Goal: Transaction & Acquisition: Purchase product/service

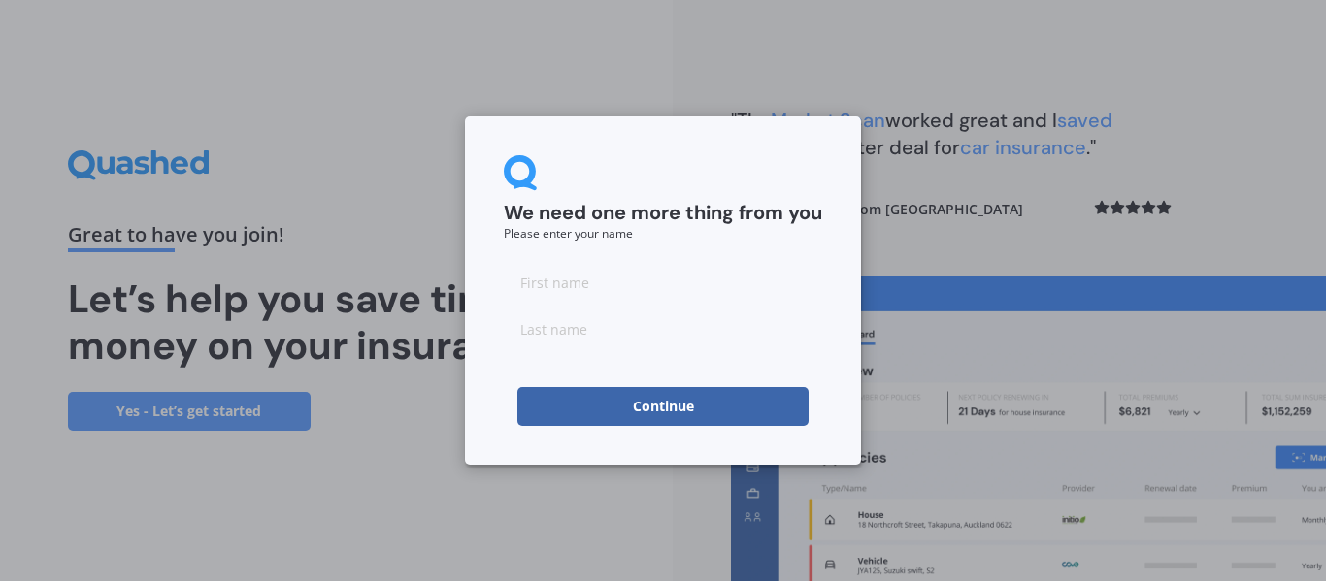
click at [539, 273] on input at bounding box center [663, 282] width 318 height 39
click at [555, 329] on input at bounding box center [663, 329] width 318 height 39
click at [559, 281] on input "Ben" at bounding box center [663, 282] width 318 height 39
type input "B"
type input "[PERSON_NAME]"
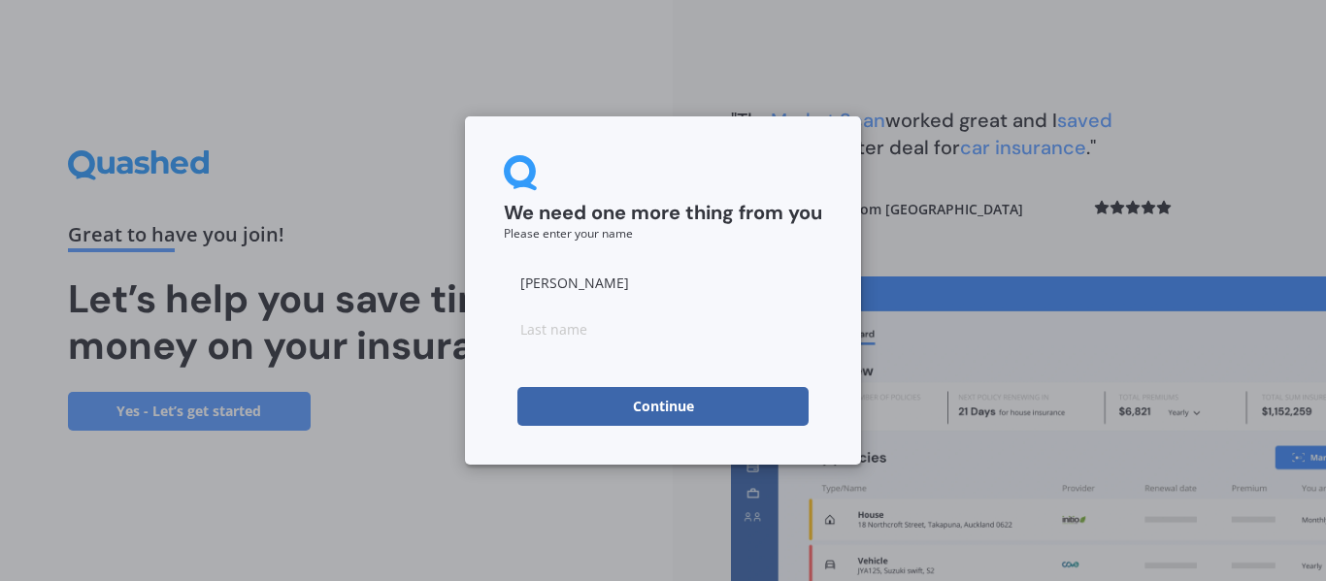
click at [547, 325] on input at bounding box center [663, 329] width 318 height 39
type input "[PERSON_NAME]"
click at [536, 410] on button "Continue" at bounding box center [662, 406] width 291 height 39
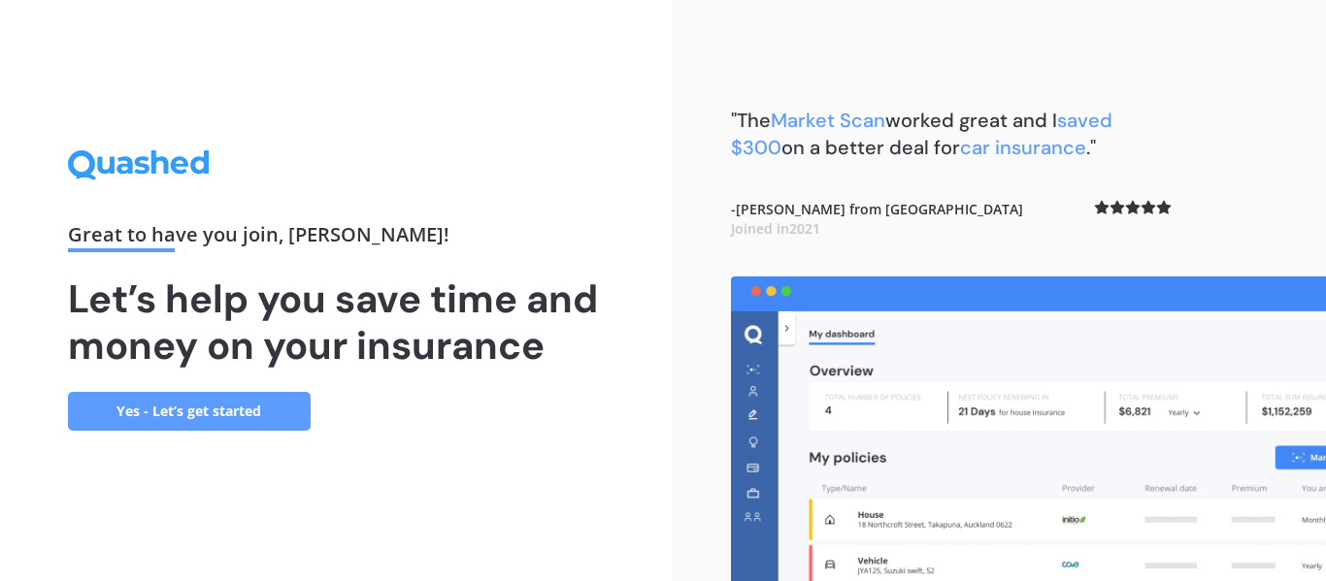
click at [228, 404] on link "Yes - Let’s get started" at bounding box center [189, 411] width 243 height 39
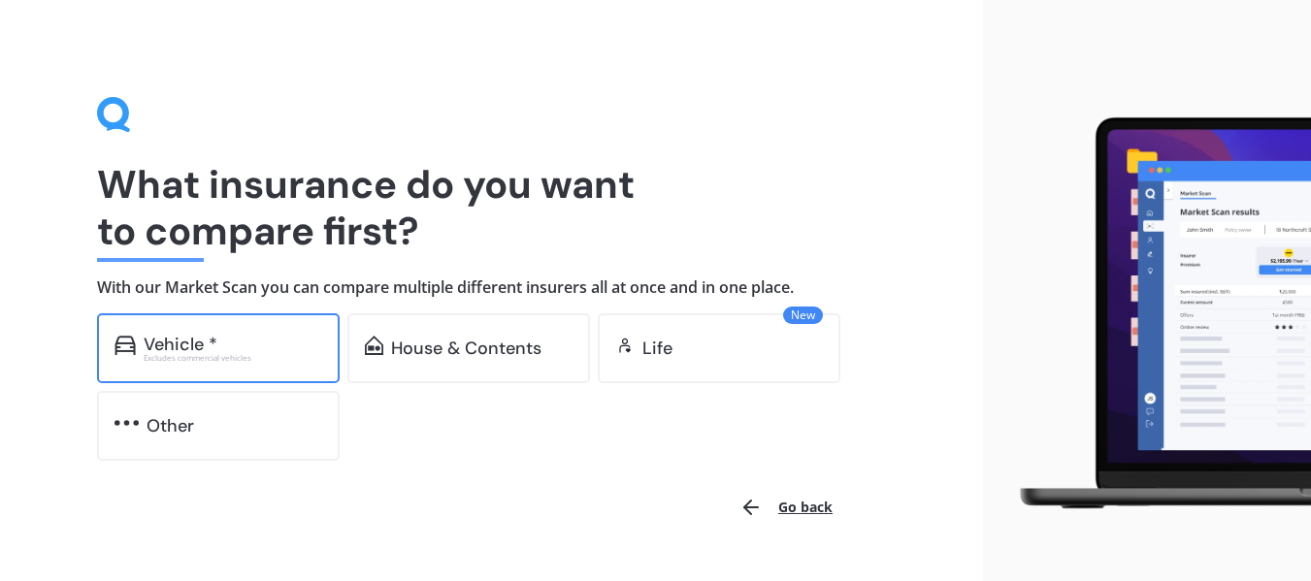
click at [253, 362] on div "Vehicle * Excludes commercial vehicles" at bounding box center [218, 348] width 243 height 70
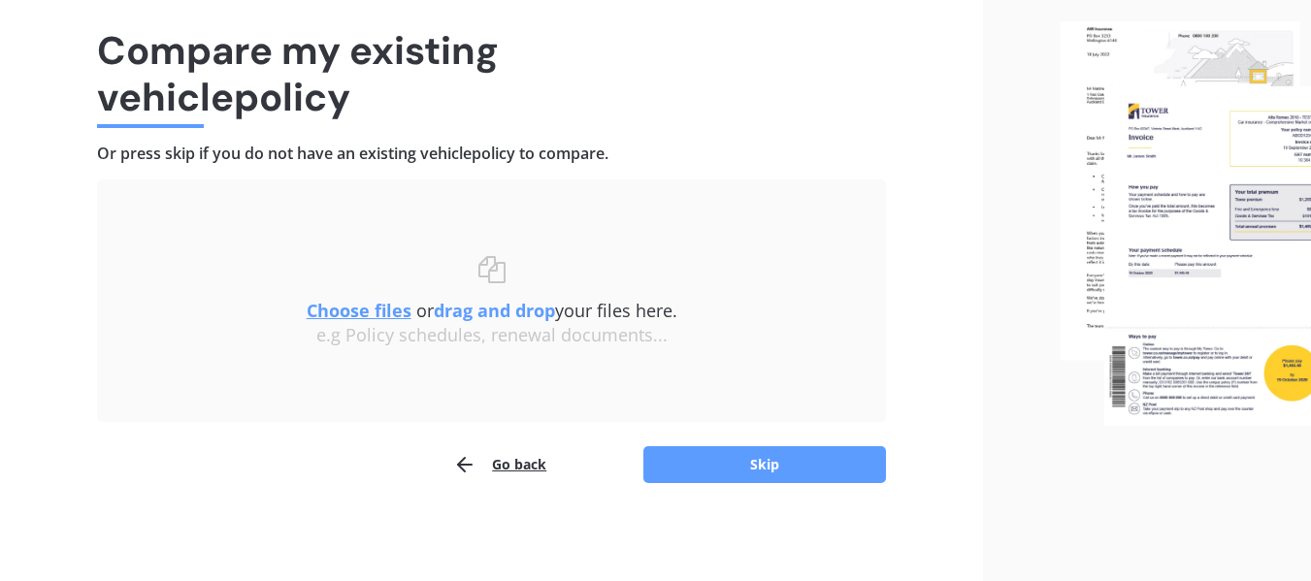
scroll to position [132, 0]
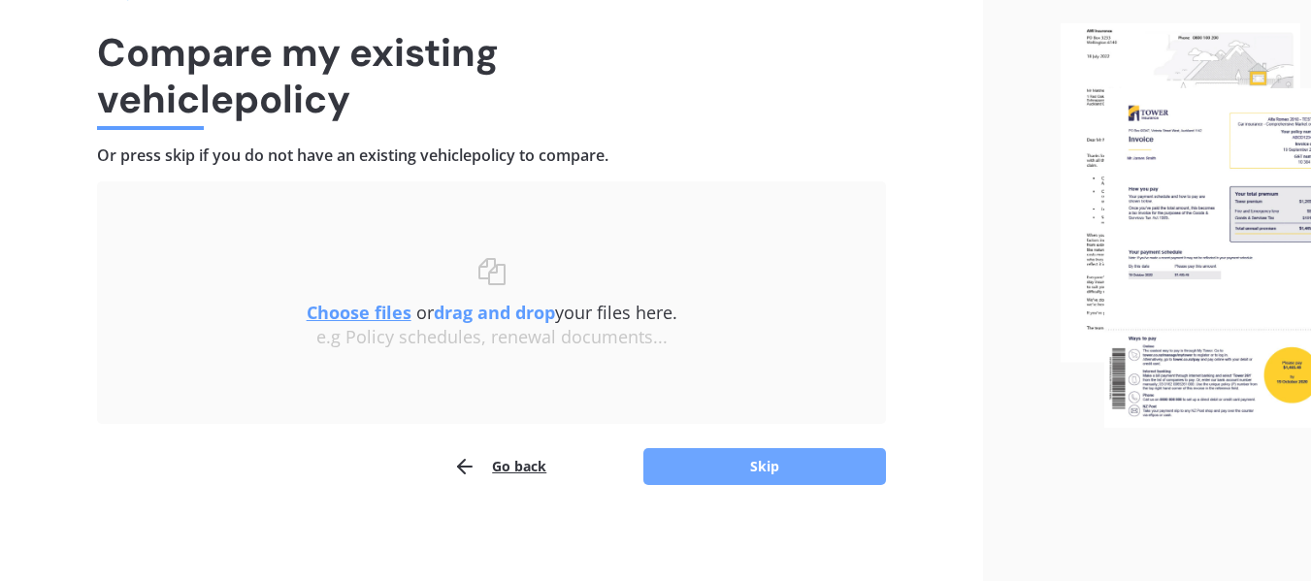
click at [742, 467] on button "Skip" at bounding box center [764, 466] width 243 height 37
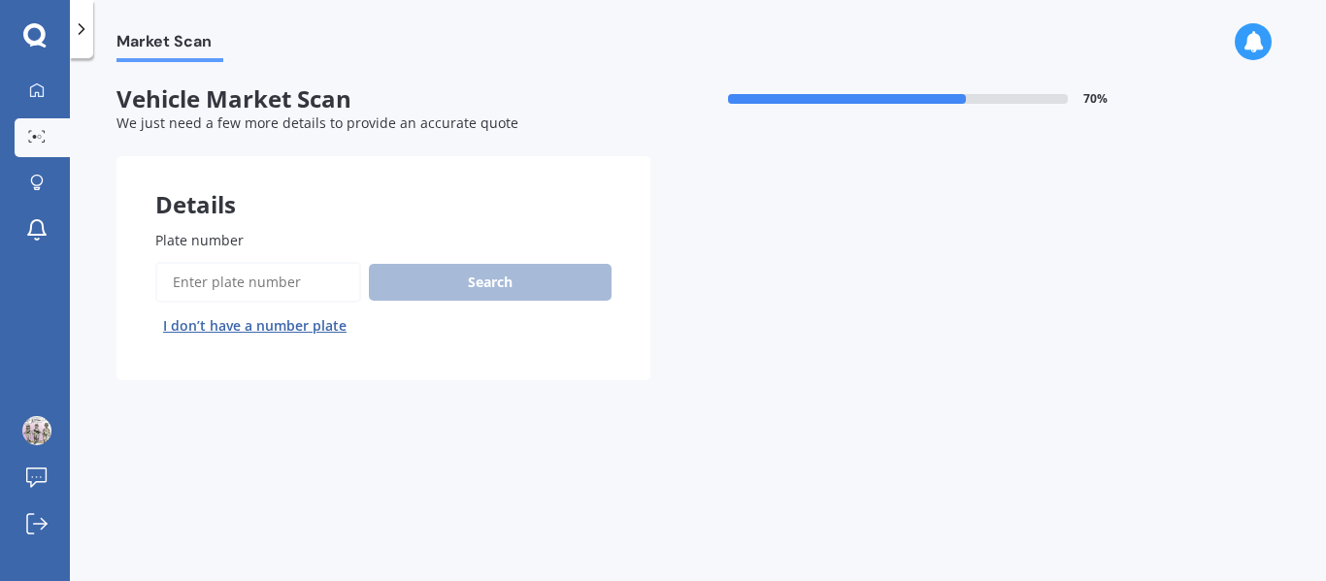
click at [223, 271] on input "Plate number" at bounding box center [258, 282] width 206 height 41
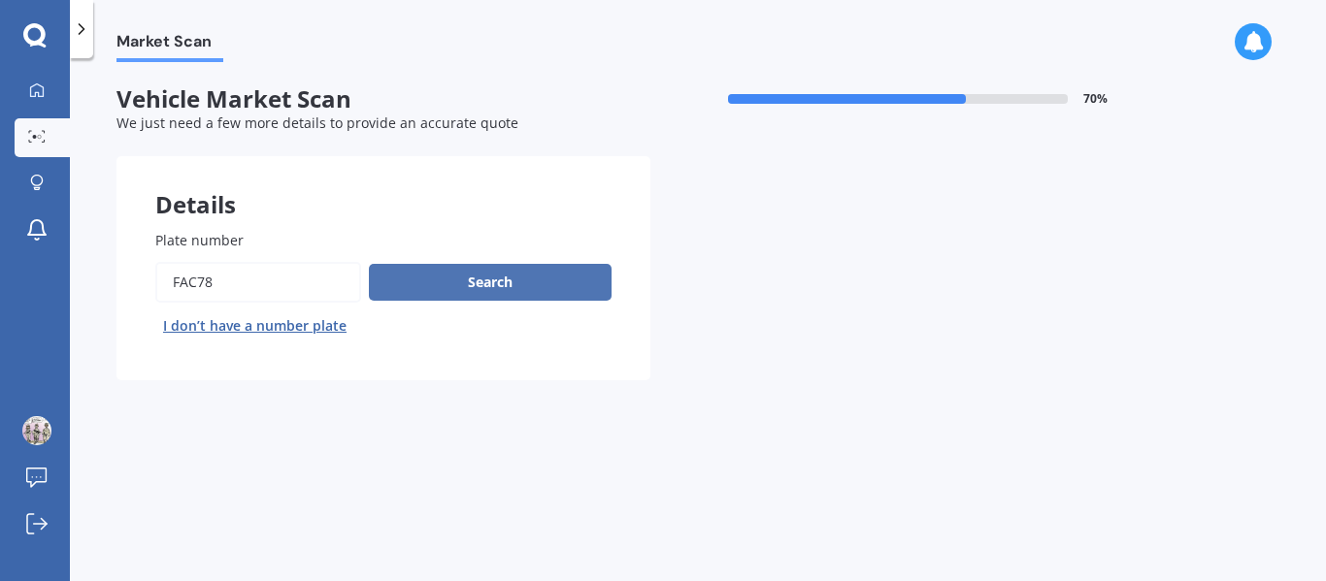
type input "FAC78"
click at [410, 273] on button "Search" at bounding box center [490, 282] width 243 height 37
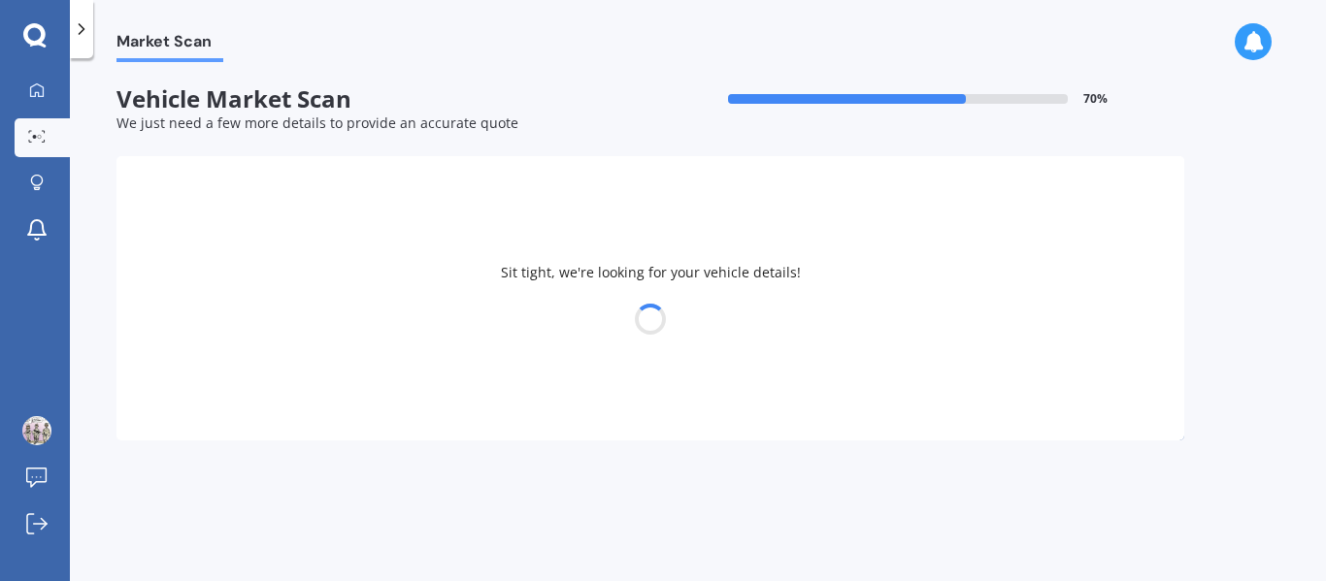
select select "FORD"
select select "RANGER"
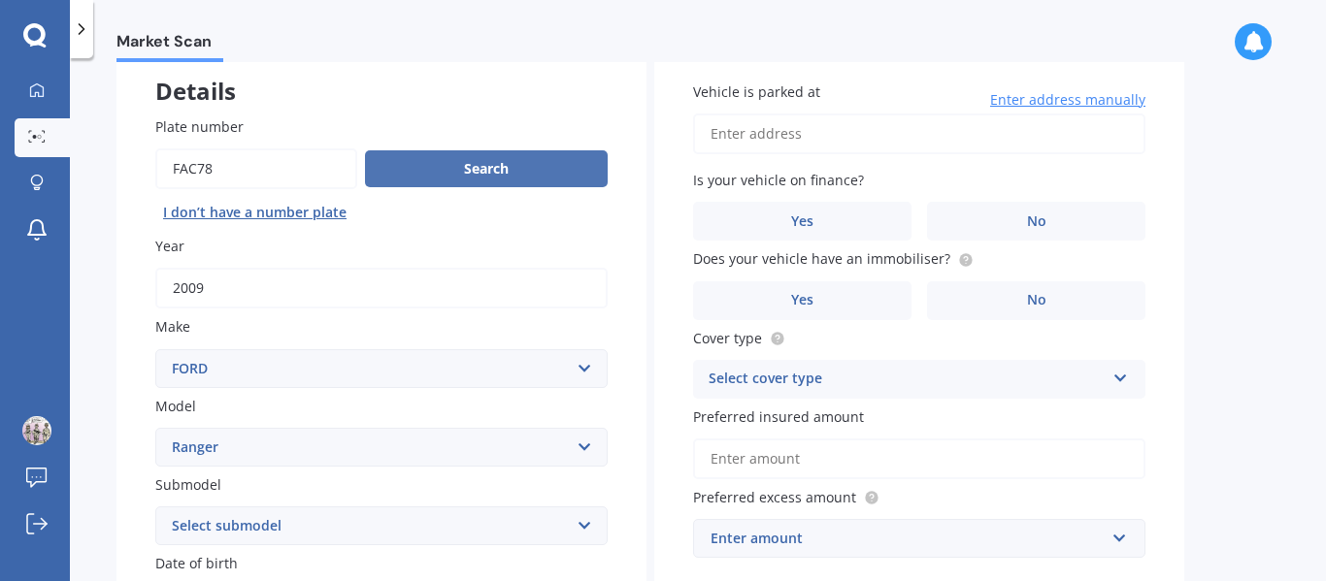
scroll to position [96, 0]
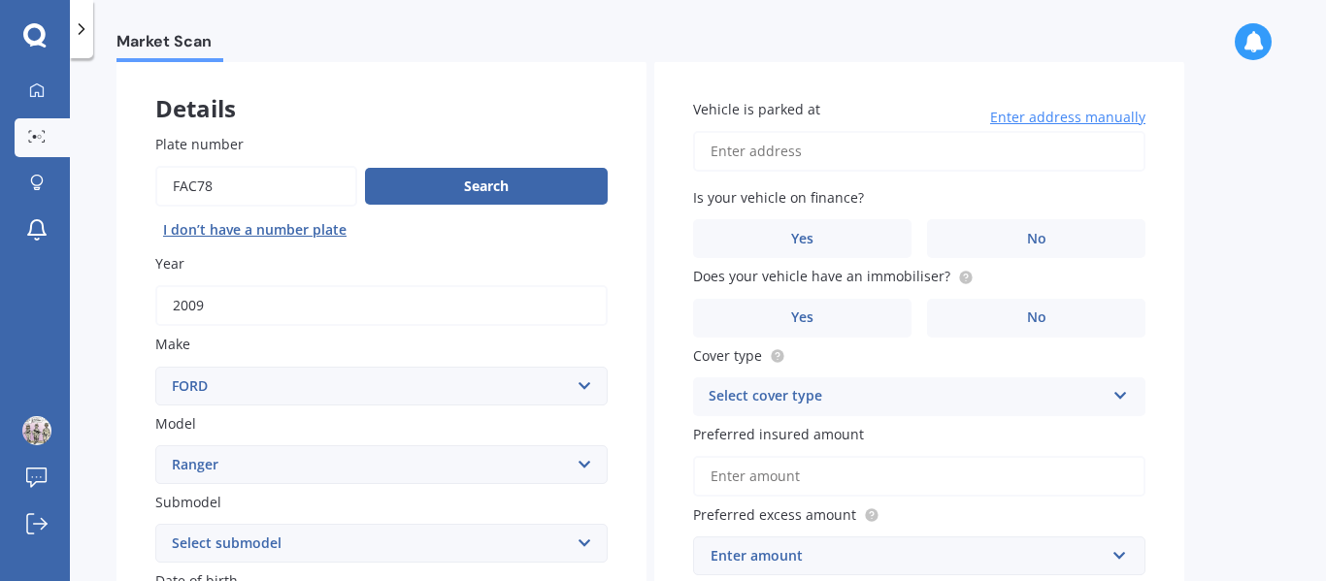
click at [773, 158] on input "Vehicle is parked at" at bounding box center [919, 151] width 452 height 41
type input "28 Saturn Cres MilsonPalmerston North, Manawatu-Wanganui 4414"
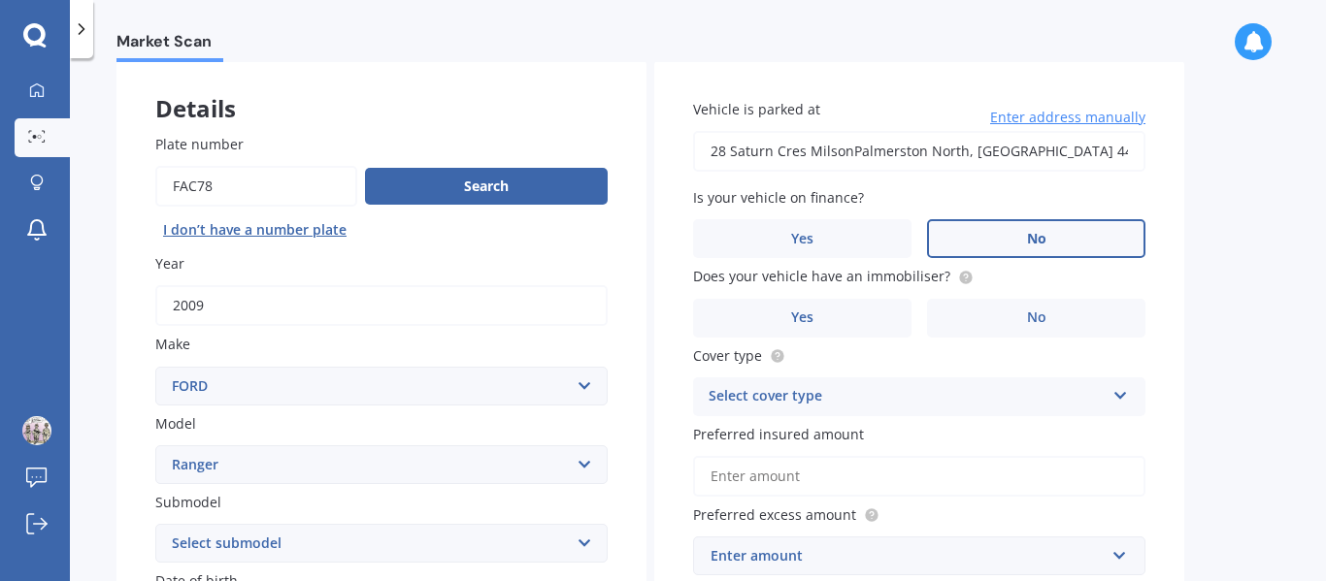
click at [1011, 249] on label "No" at bounding box center [1036, 238] width 218 height 39
click at [0, 0] on input "No" at bounding box center [0, 0] width 0 height 0
click at [841, 324] on label "Yes" at bounding box center [802, 318] width 218 height 39
click at [0, 0] on input "Yes" at bounding box center [0, 0] width 0 height 0
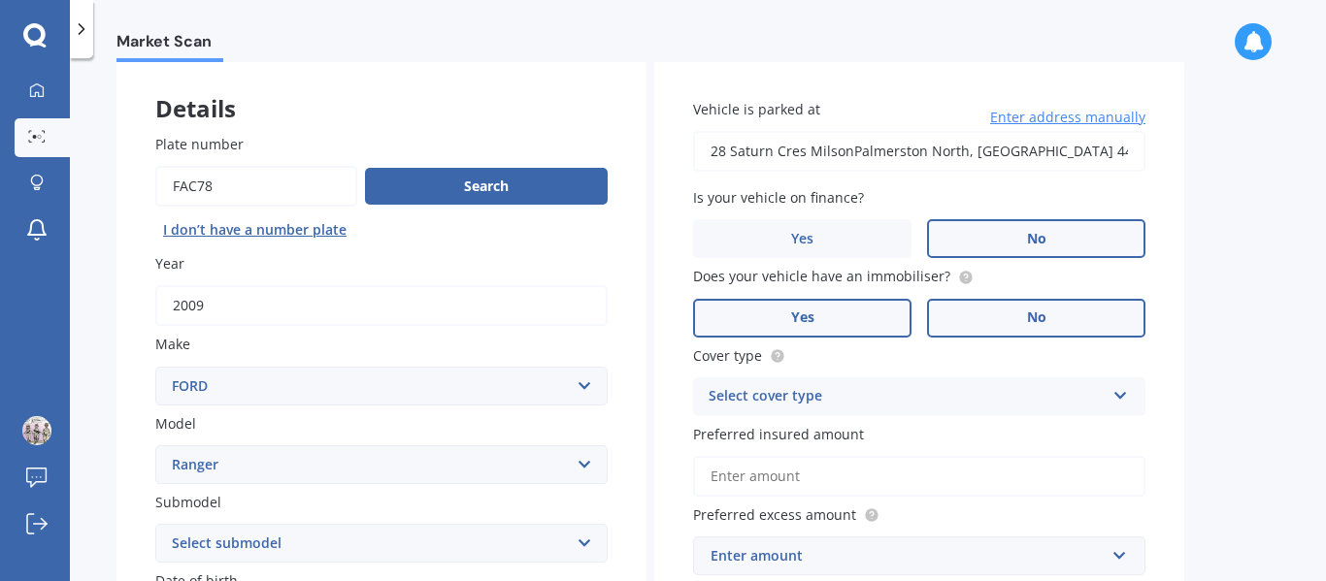
click at [1019, 317] on label "No" at bounding box center [1036, 318] width 218 height 39
click at [0, 0] on input "No" at bounding box center [0, 0] width 0 height 0
click at [990, 394] on div "Select cover type" at bounding box center [906, 396] width 396 height 23
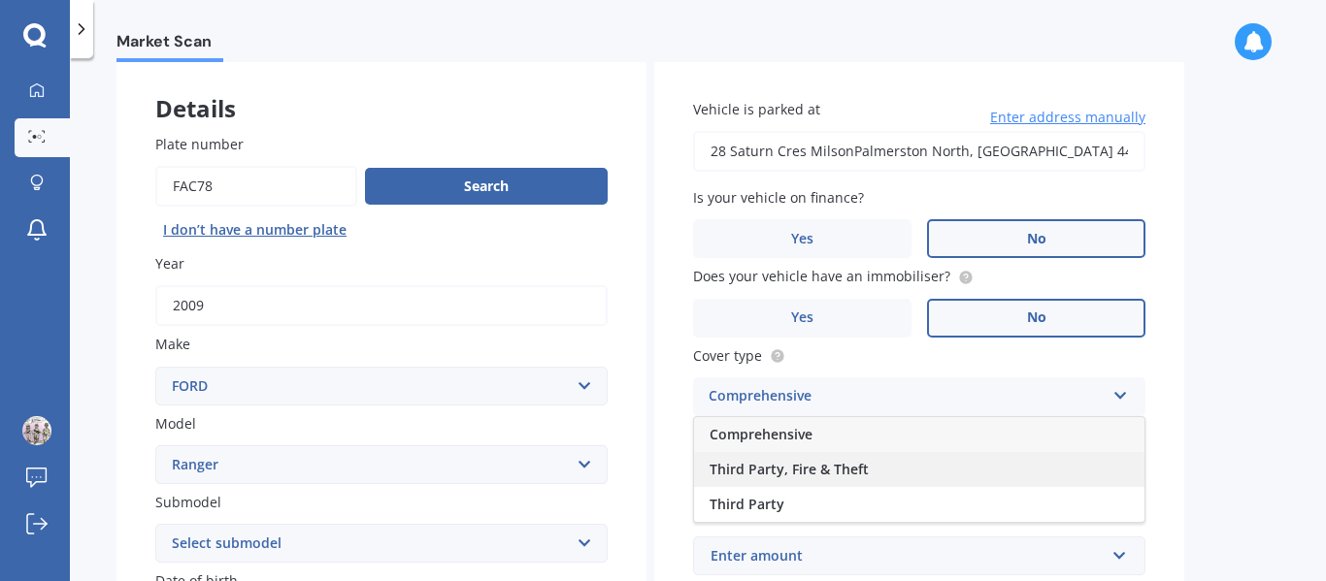
click at [925, 461] on div "Third Party, Fire & Theft" at bounding box center [919, 469] width 450 height 35
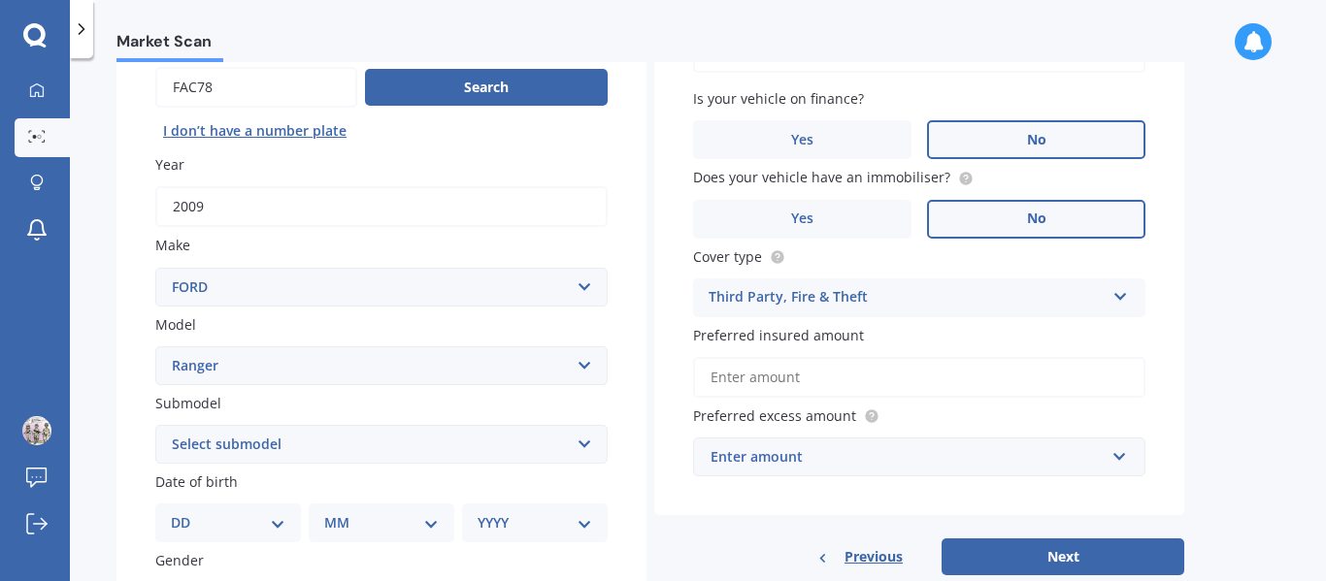
scroll to position [194, 0]
click at [947, 387] on input "Preferred insured amount" at bounding box center [919, 378] width 452 height 41
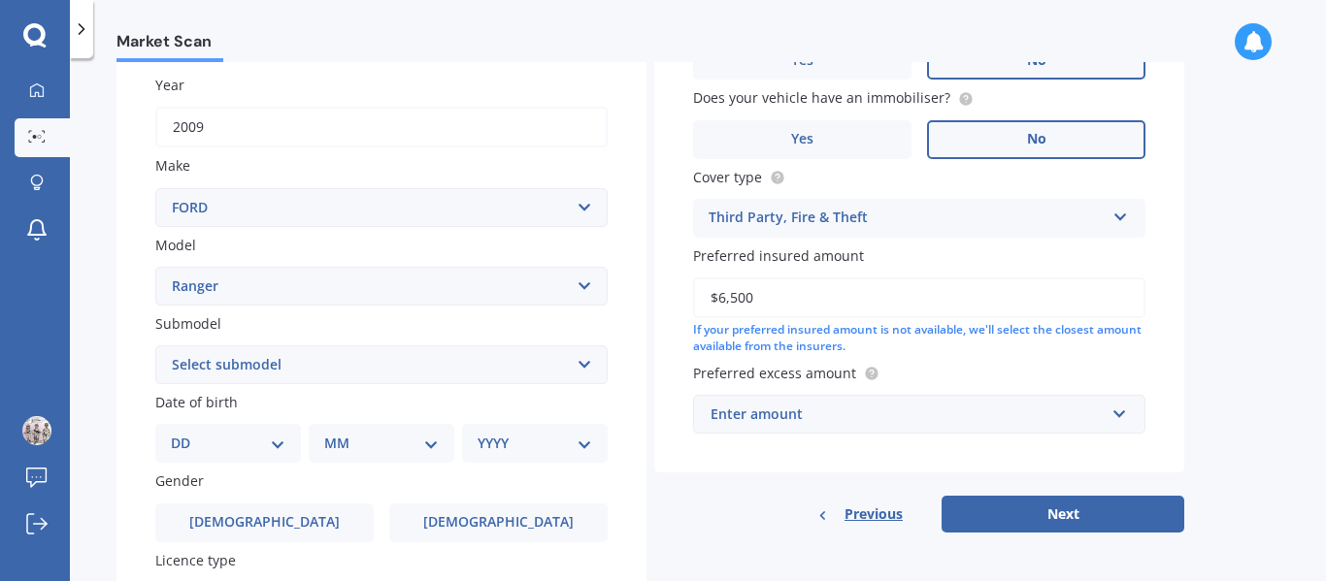
scroll to position [276, 0]
click at [869, 419] on div "Enter amount" at bounding box center [907, 413] width 394 height 21
click at [663, 458] on div "Vehicle is parked at 28 Saturn Cres MilsonPalmerston North, Manawatu-Wanganui 4…" at bounding box center [919, 176] width 530 height 591
click at [774, 295] on input "$6,500" at bounding box center [919, 297] width 452 height 41
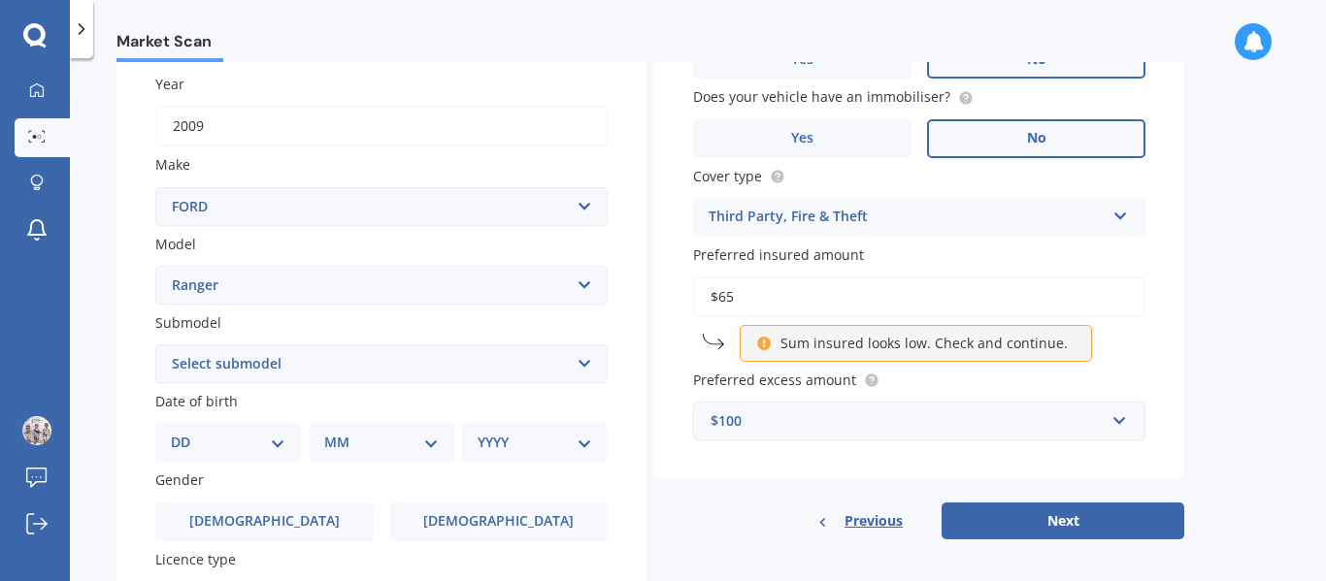
type input "$6"
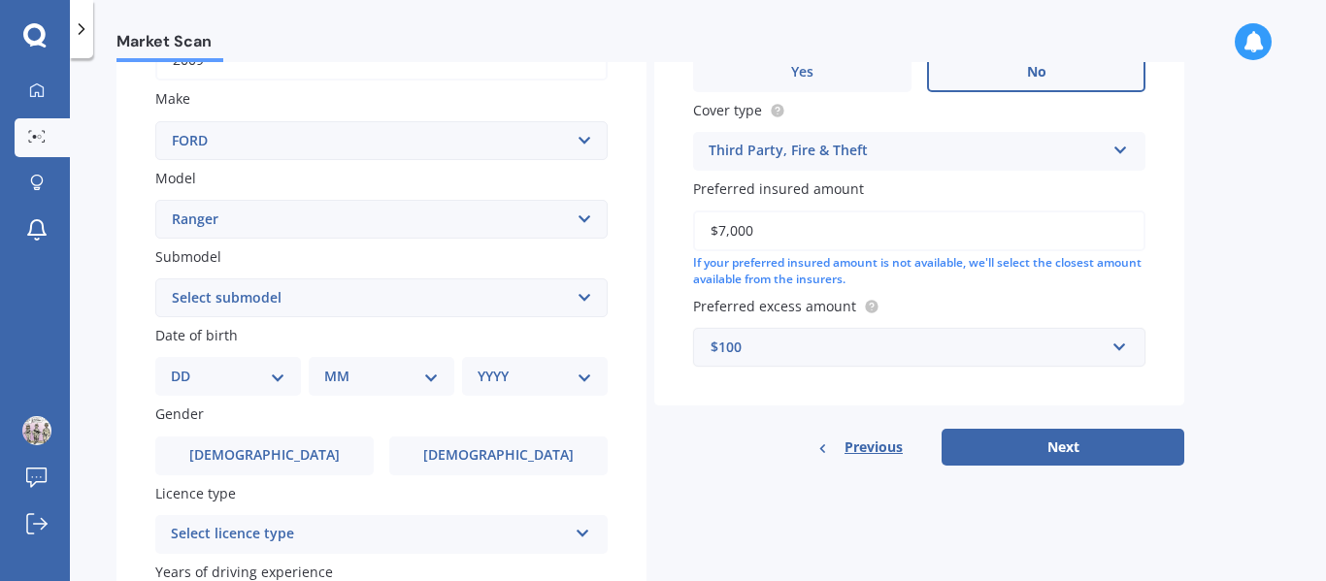
scroll to position [343, 0]
type input "$7,000"
click at [762, 344] on div "$100" at bounding box center [907, 346] width 394 height 21
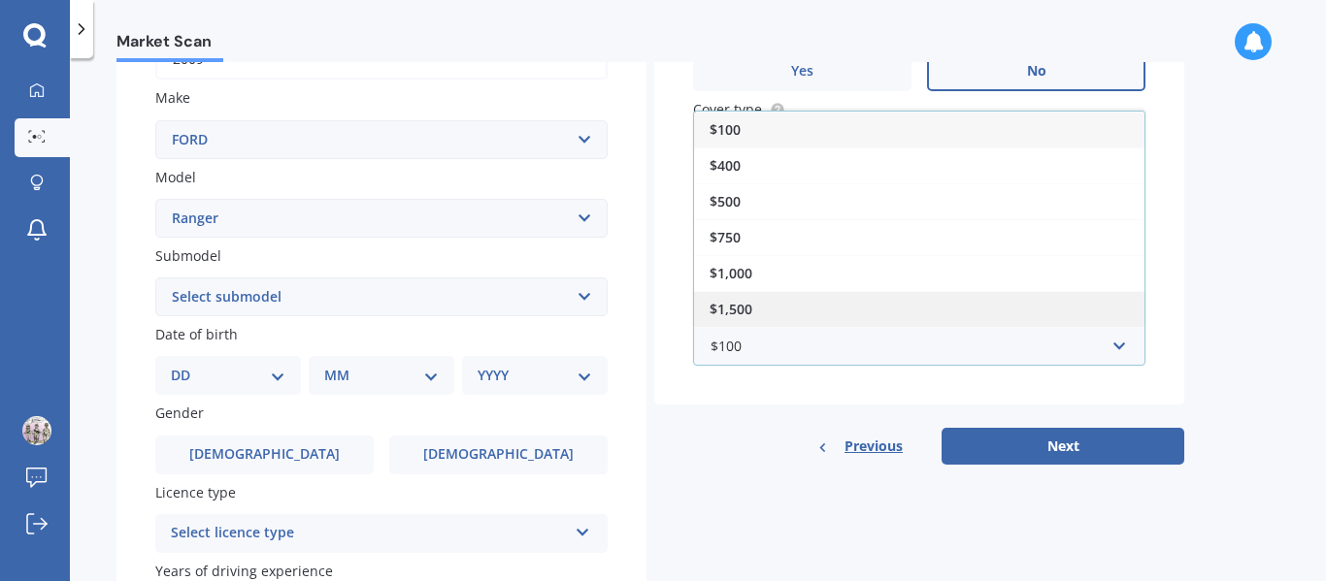
click at [746, 309] on span "$1,500" at bounding box center [730, 309] width 43 height 18
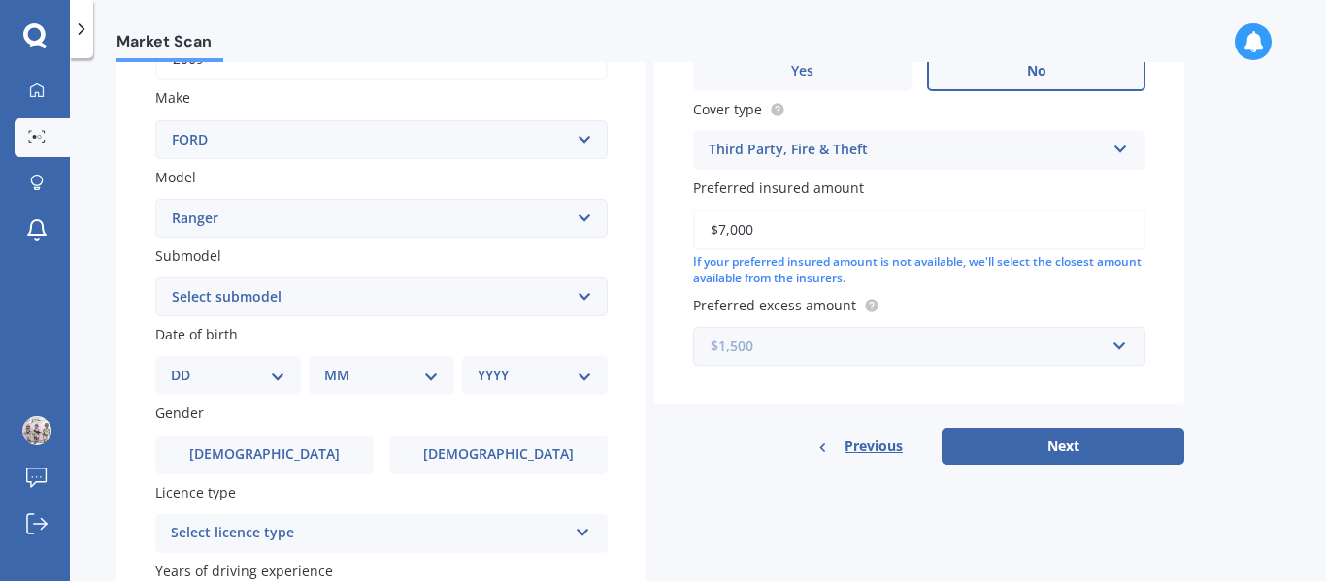
click at [1116, 351] on input "text" at bounding box center [912, 346] width 435 height 37
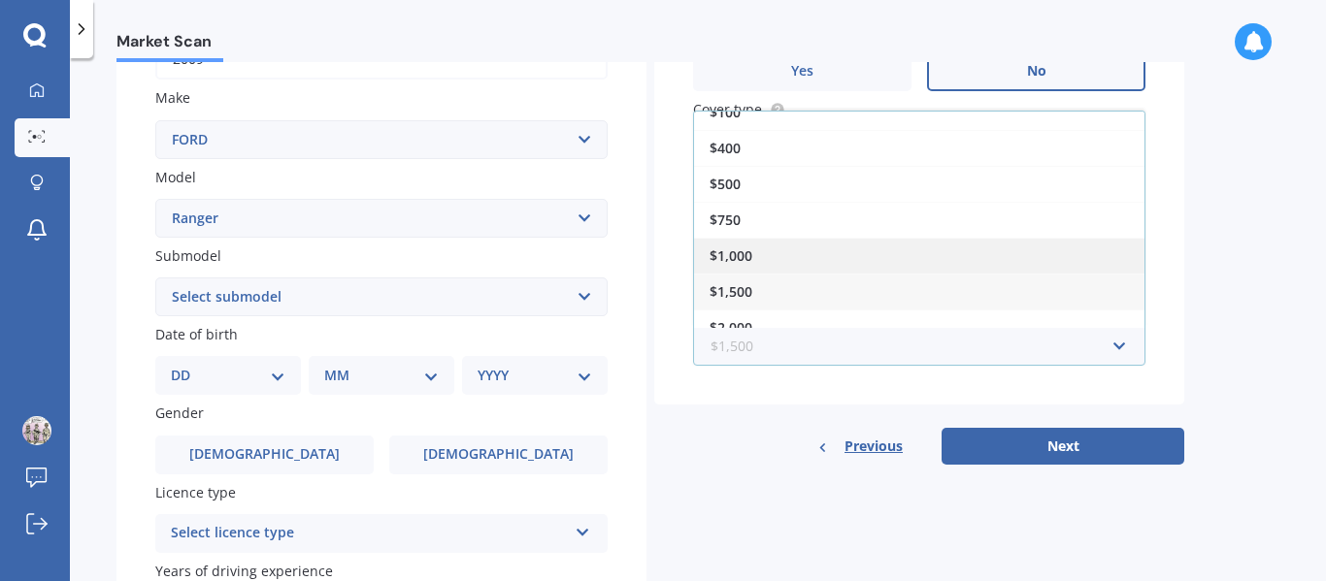
scroll to position [0, 0]
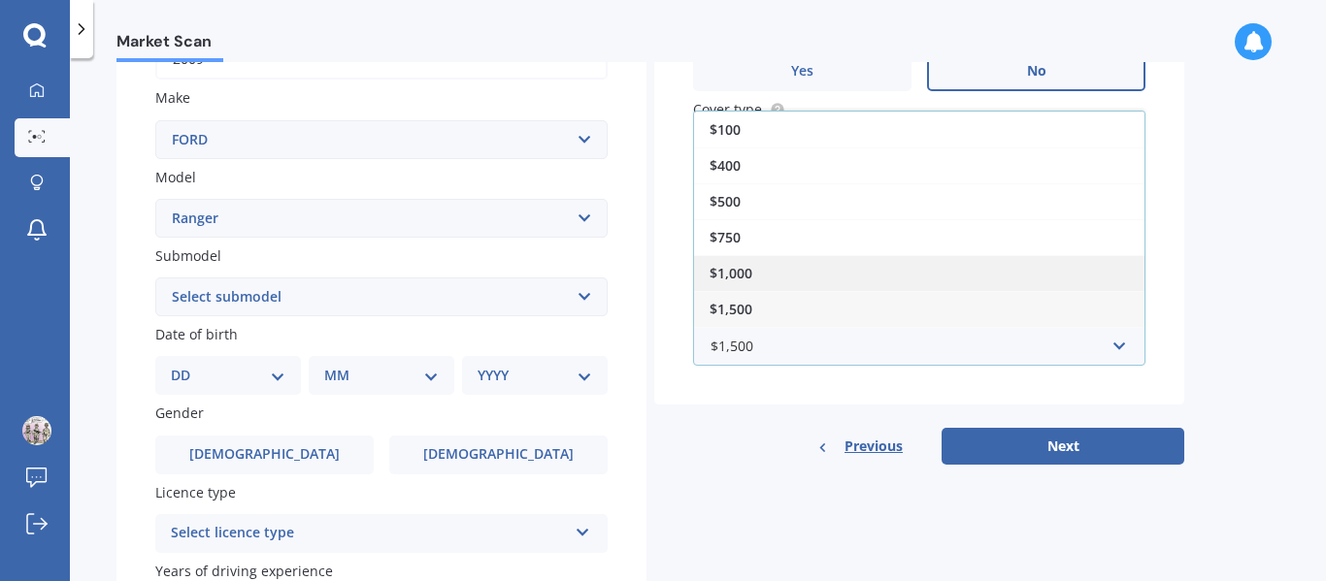
click at [891, 280] on div "$1,000" at bounding box center [919, 273] width 450 height 36
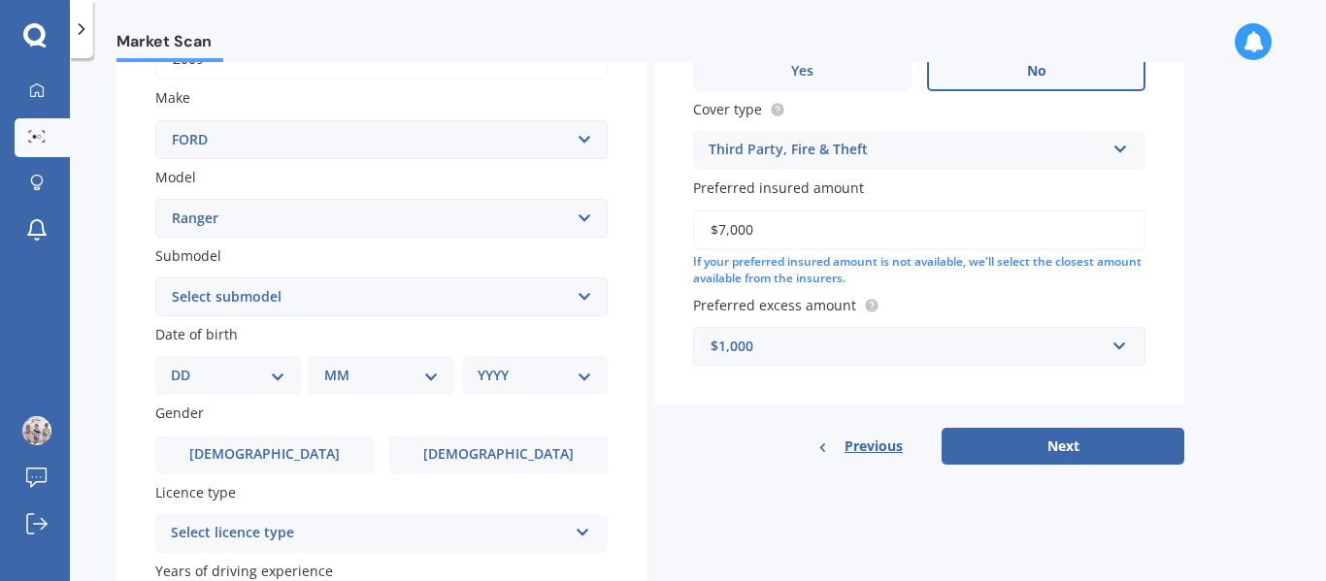
click at [512, 308] on select "Select submodel 4X2 3.2 Litre Turbo Diesel 4X2 XL 2.2 Litre Turbo Diesel 4X2 XL…" at bounding box center [381, 297] width 452 height 39
select select "4X4 XLT 3.0"
click at [155, 278] on select "Select submodel 4X2 3.2 Litre Turbo Diesel 4X2 XL 2.2 Litre Turbo Diesel 4X2 XL…" at bounding box center [381, 297] width 452 height 39
click at [485, 306] on select "Select submodel 4X2 3.2 Litre Turbo Diesel 4X2 XL 2.2 Litre Turbo Diesel 4X2 XL…" at bounding box center [381, 297] width 452 height 39
click at [155, 278] on select "Select submodel 4X2 3.2 Litre Turbo Diesel 4X2 XL 2.2 Litre Turbo Diesel 4X2 XL…" at bounding box center [381, 297] width 452 height 39
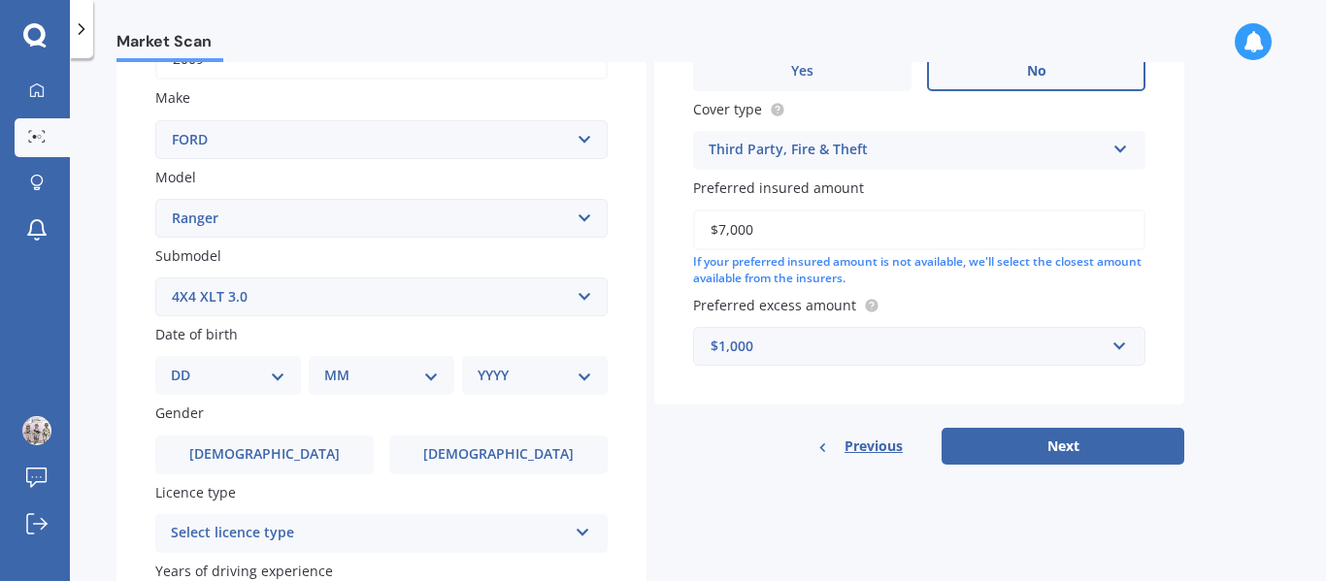
click at [278, 375] on select "DD 01 02 03 04 05 06 07 08 09 10 11 12 13 14 15 16 17 18 19 20 21 22 23 24 25 2…" at bounding box center [228, 375] width 115 height 21
select select "23"
click at [186, 365] on select "DD 01 02 03 04 05 06 07 08 09 10 11 12 13 14 15 16 17 18 19 20 21 22 23 24 25 2…" at bounding box center [228, 375] width 115 height 21
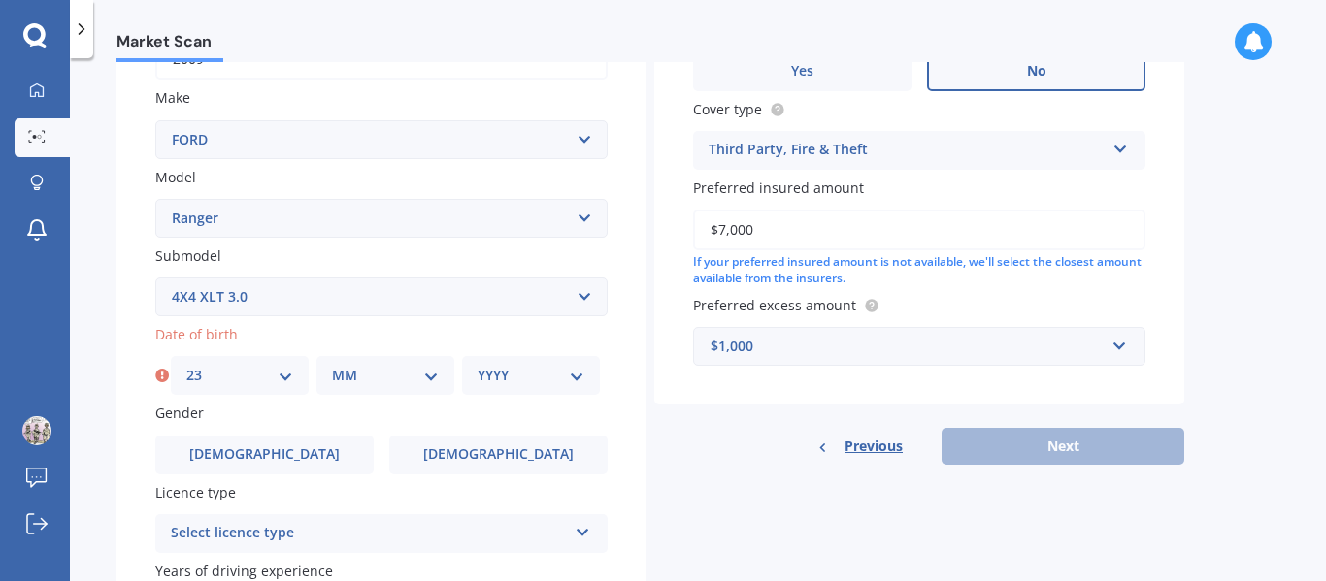
click at [412, 382] on select "MM 01 02 03 04 05 06 07 08 09 10 11 12" at bounding box center [385, 375] width 107 height 21
select select "01"
click at [332, 365] on select "MM 01 02 03 04 05 06 07 08 09 10 11 12" at bounding box center [385, 375] width 107 height 21
click at [559, 371] on select "YYYY 2025 2024 2023 2022 2021 2020 2019 2018 2017 2016 2015 2014 2013 2012 2011…" at bounding box center [530, 375] width 107 height 21
select select "2002"
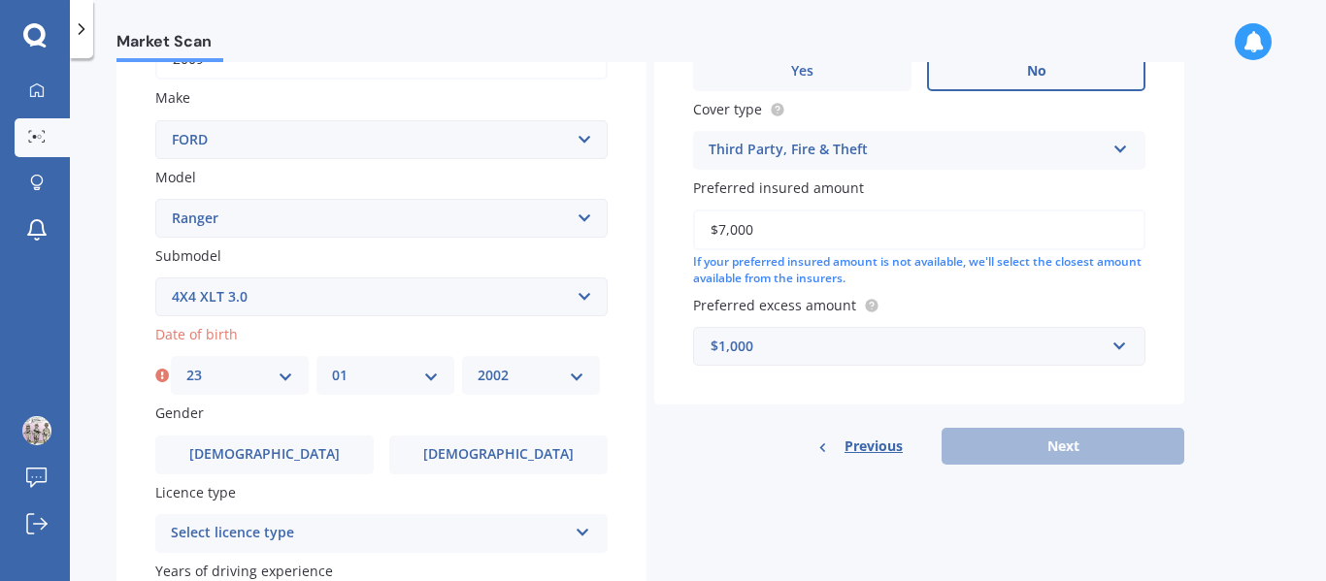
click at [477, 365] on select "YYYY 2025 2024 2023 2022 2021 2020 2019 2018 2017 2016 2015 2014 2013 2012 2011…" at bounding box center [530, 375] width 107 height 21
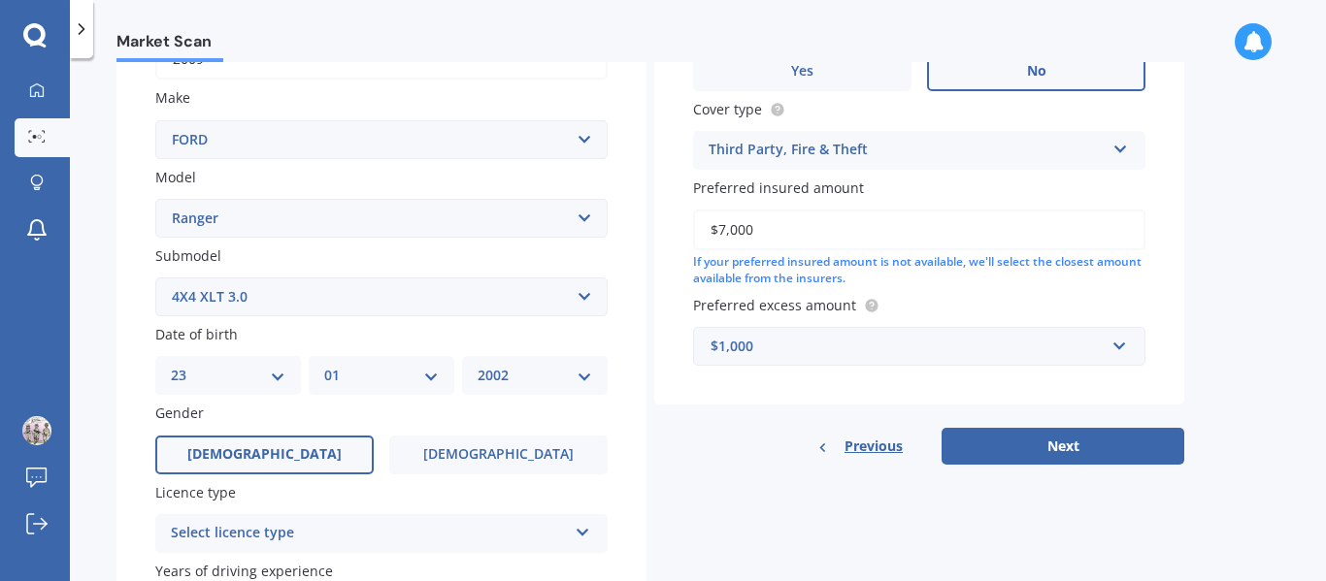
click at [281, 461] on label "Male" at bounding box center [264, 455] width 218 height 39
click at [0, 0] on input "Male" at bounding box center [0, 0] width 0 height 0
click at [425, 530] on div "Select licence type" at bounding box center [369, 533] width 396 height 23
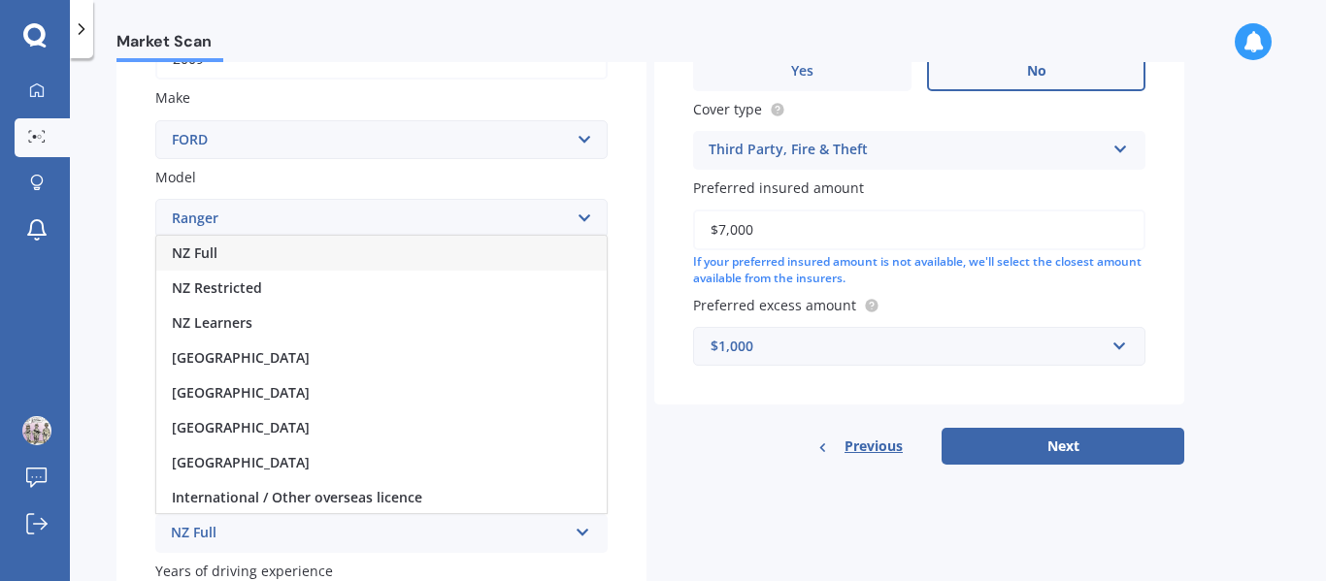
click at [286, 250] on div "NZ Full" at bounding box center [381, 253] width 450 height 35
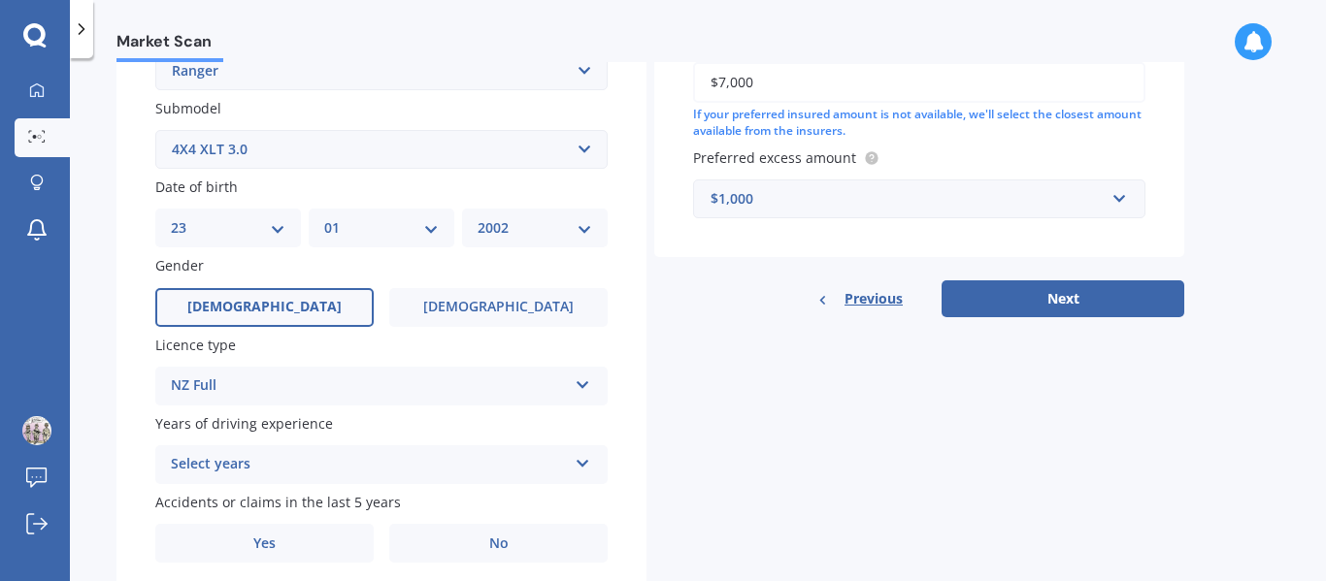
scroll to position [493, 0]
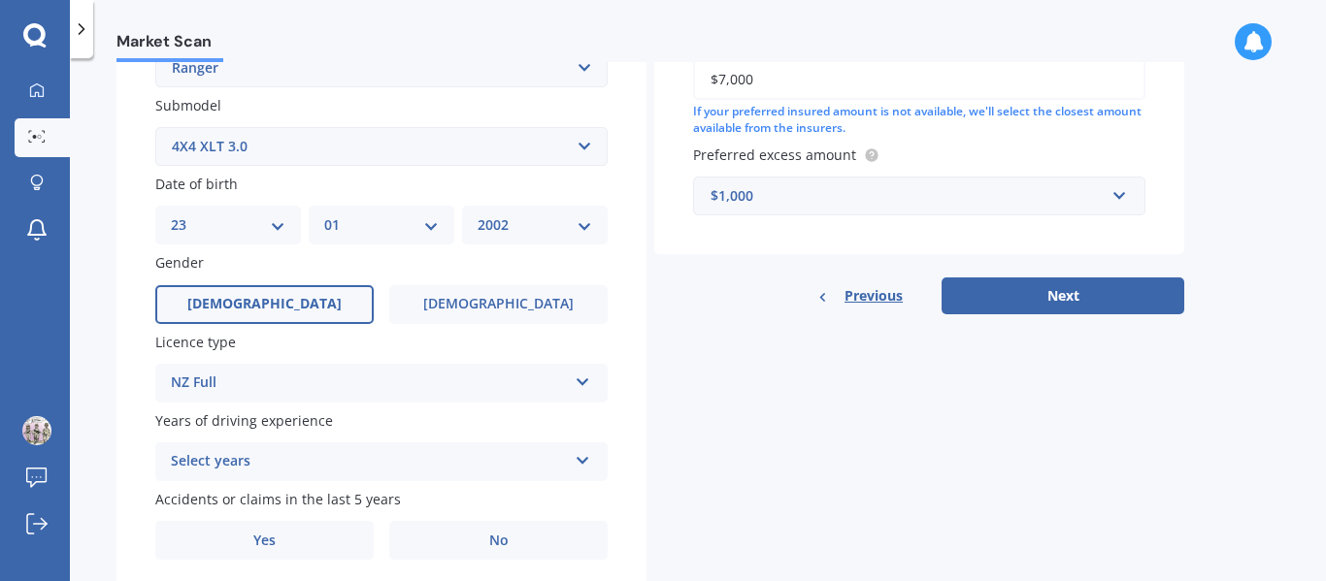
click at [501, 461] on div "Select years" at bounding box center [369, 461] width 396 height 23
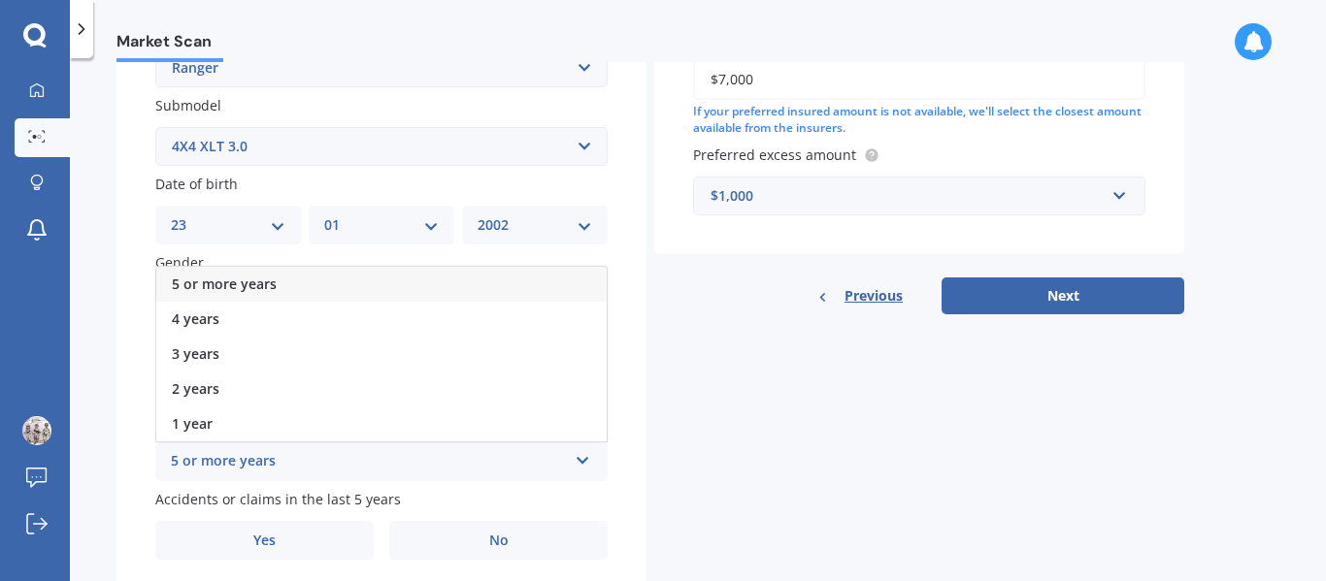
click at [363, 294] on div "5 or more years" at bounding box center [381, 284] width 450 height 35
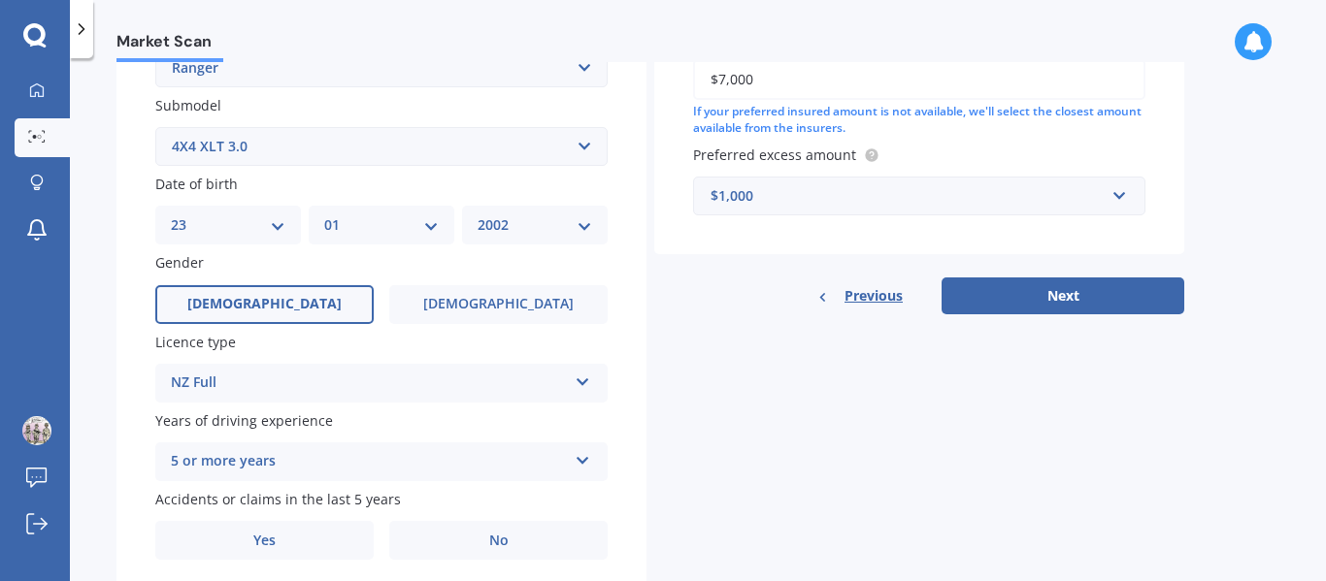
scroll to position [561, 0]
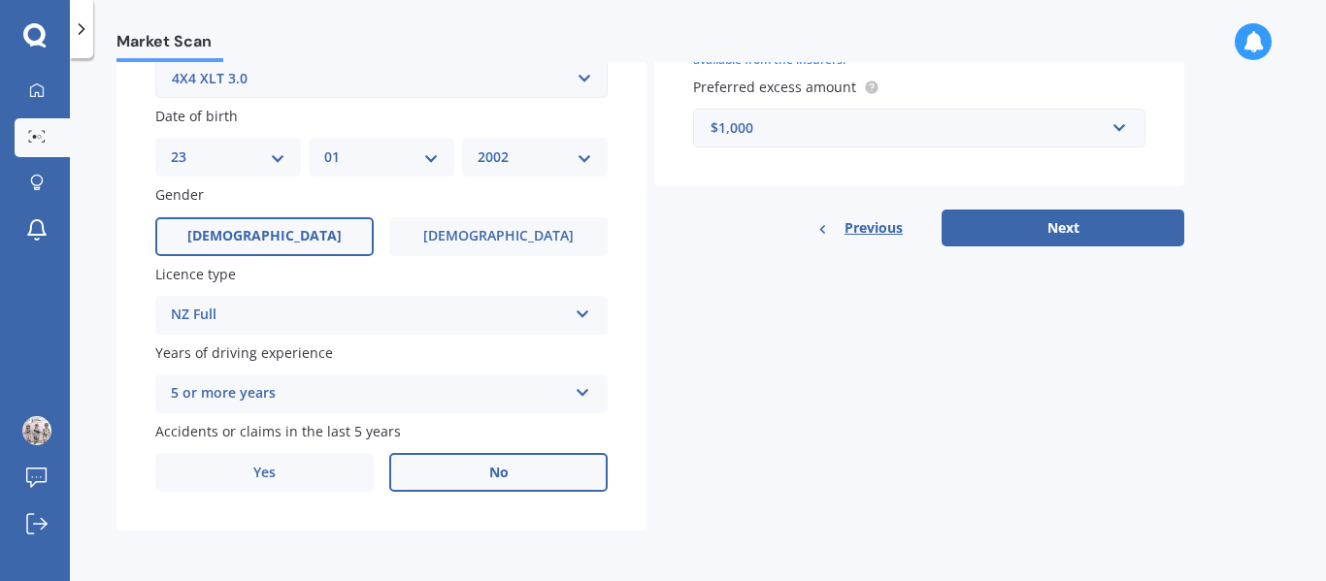
click at [470, 477] on label "No" at bounding box center [498, 472] width 218 height 39
click at [0, 0] on input "No" at bounding box center [0, 0] width 0 height 0
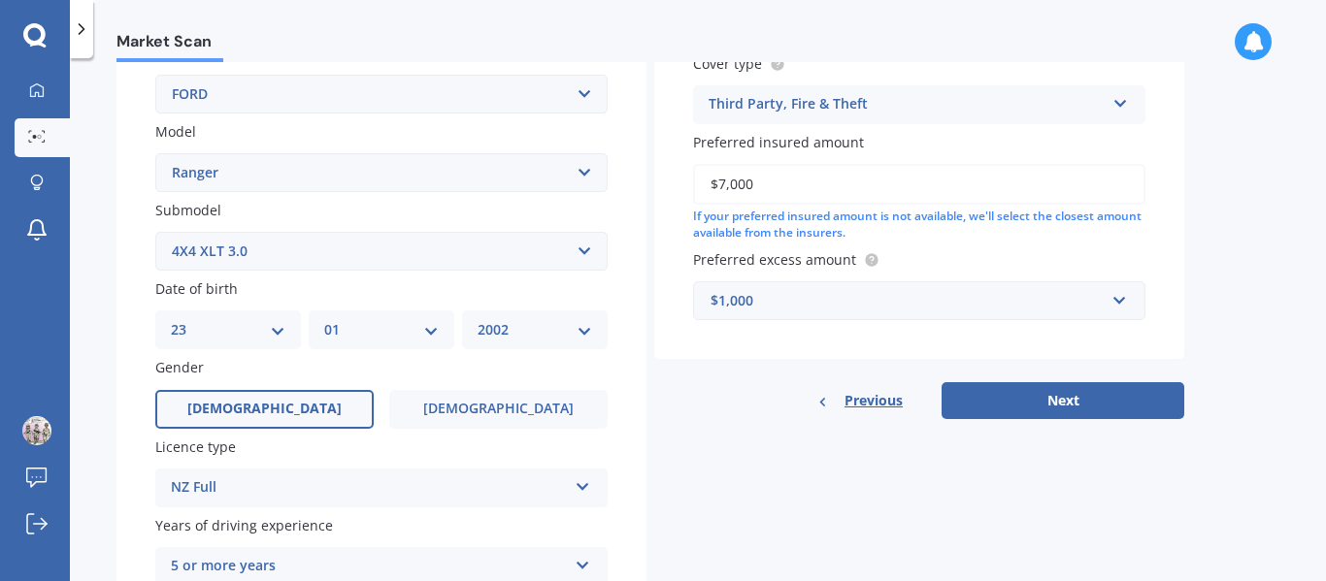
scroll to position [377, 0]
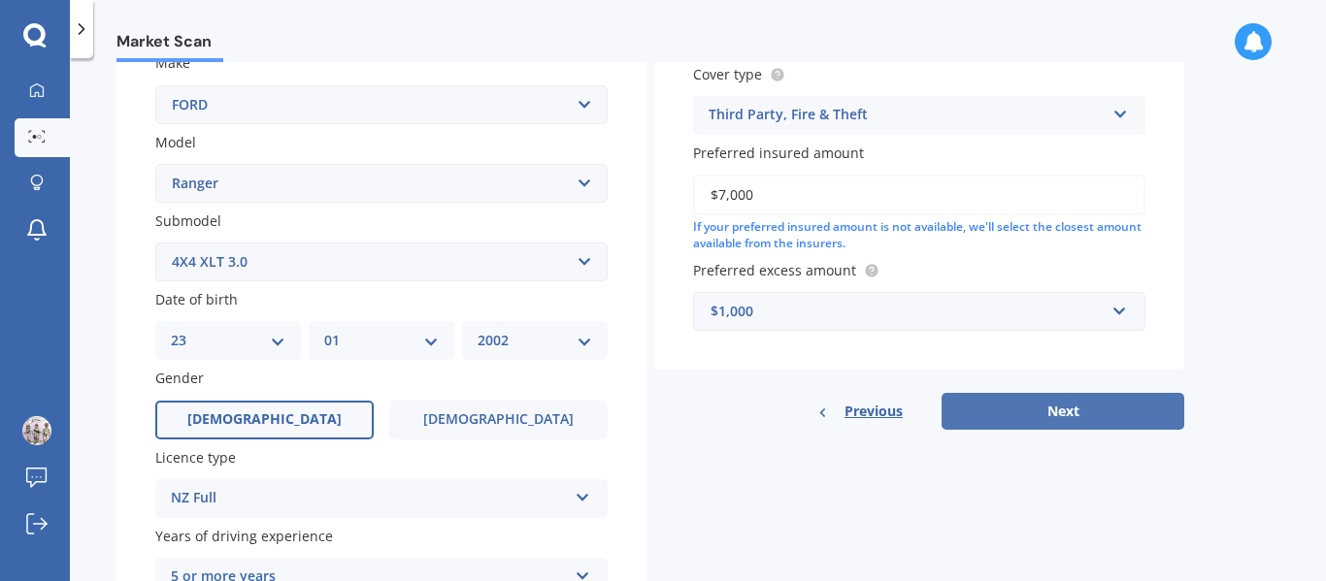
click at [1078, 404] on button "Next" at bounding box center [1062, 411] width 243 height 37
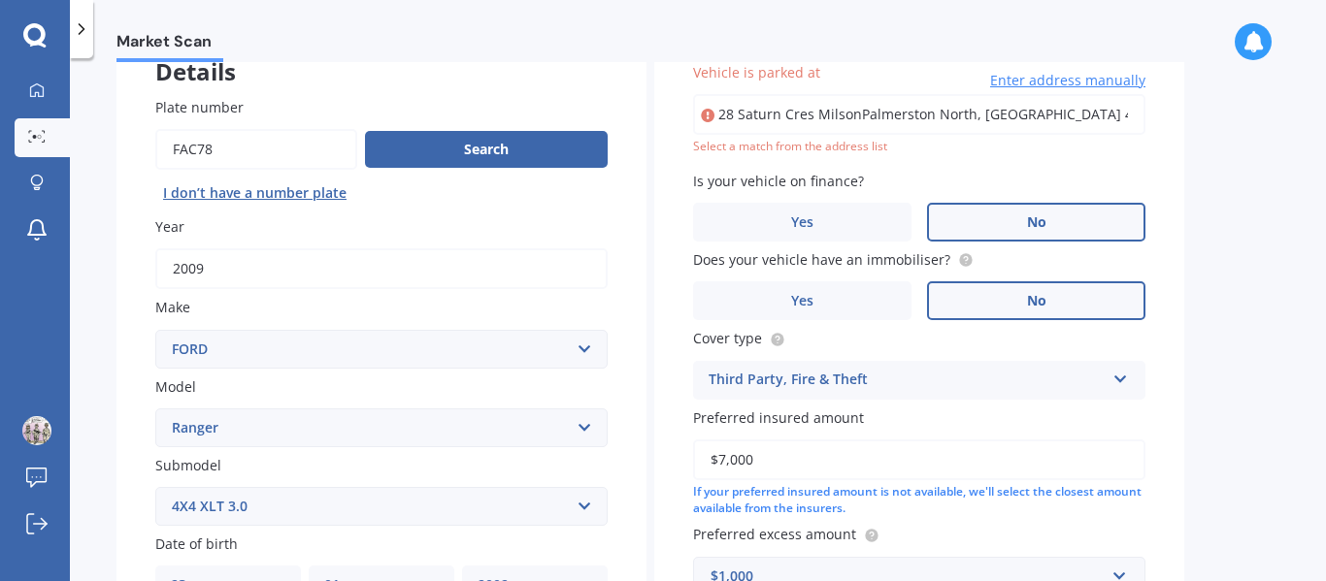
scroll to position [0, 18]
click at [939, 118] on input "28 Saturn Cres MilsonPalmerston North, Manawatu-Wanganui 4414" at bounding box center [919, 114] width 452 height 41
click at [1009, 119] on input "28 Saturn Cres MilsonPalmerston North, Manawatu-Wanganui 4414" at bounding box center [919, 114] width 452 height 41
click at [1131, 115] on input "28 Saturn Cres MilsonPalmerston North, Manawatu-Wanganui 4414" at bounding box center [919, 114] width 452 height 41
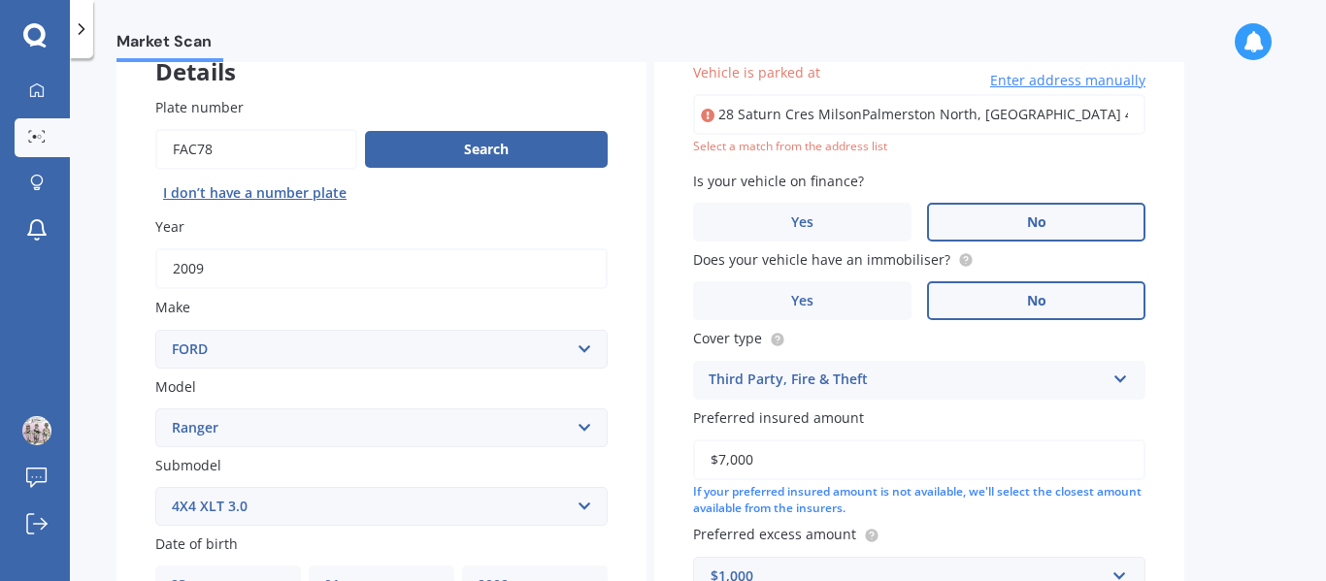
drag, startPoint x: 1131, startPoint y: 115, endPoint x: 704, endPoint y: 117, distance: 428.0
click at [704, 117] on div "28 Saturn Cres MilsonPalmerston North, Manawatu-Wanganui 4414 Enter address man…" at bounding box center [919, 114] width 452 height 41
type input "28 Saturn Crescent, Milson, Palmerston North 4414"
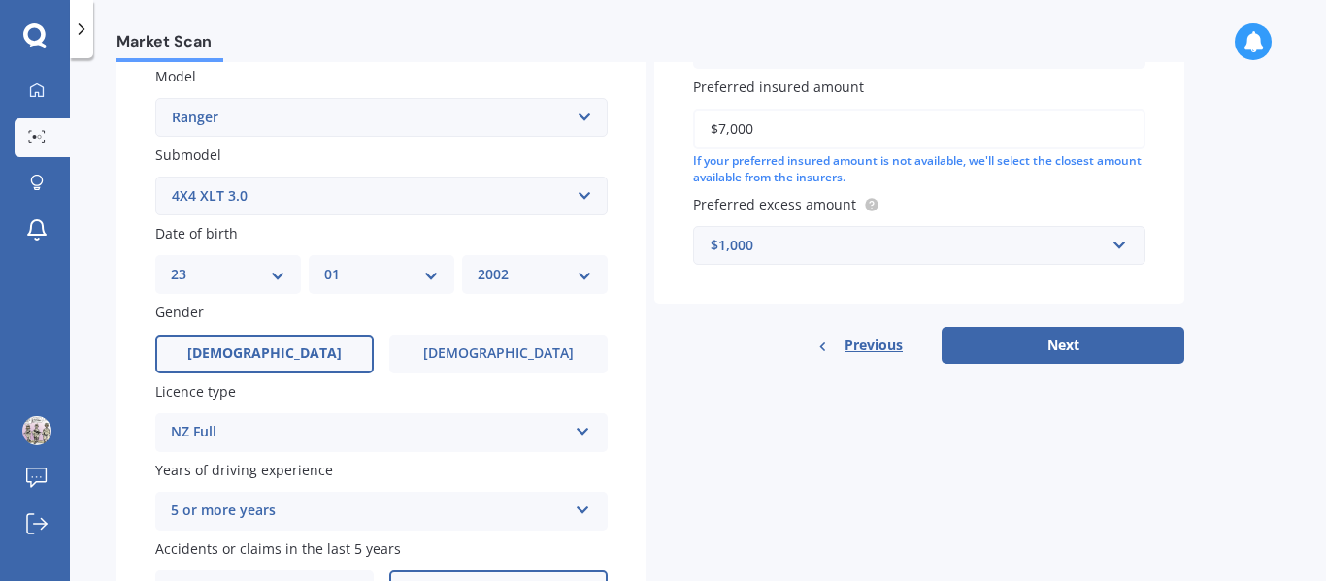
scroll to position [443, 0]
click at [990, 340] on button "Next" at bounding box center [1062, 346] width 243 height 37
select select "23"
select select "01"
select select "2002"
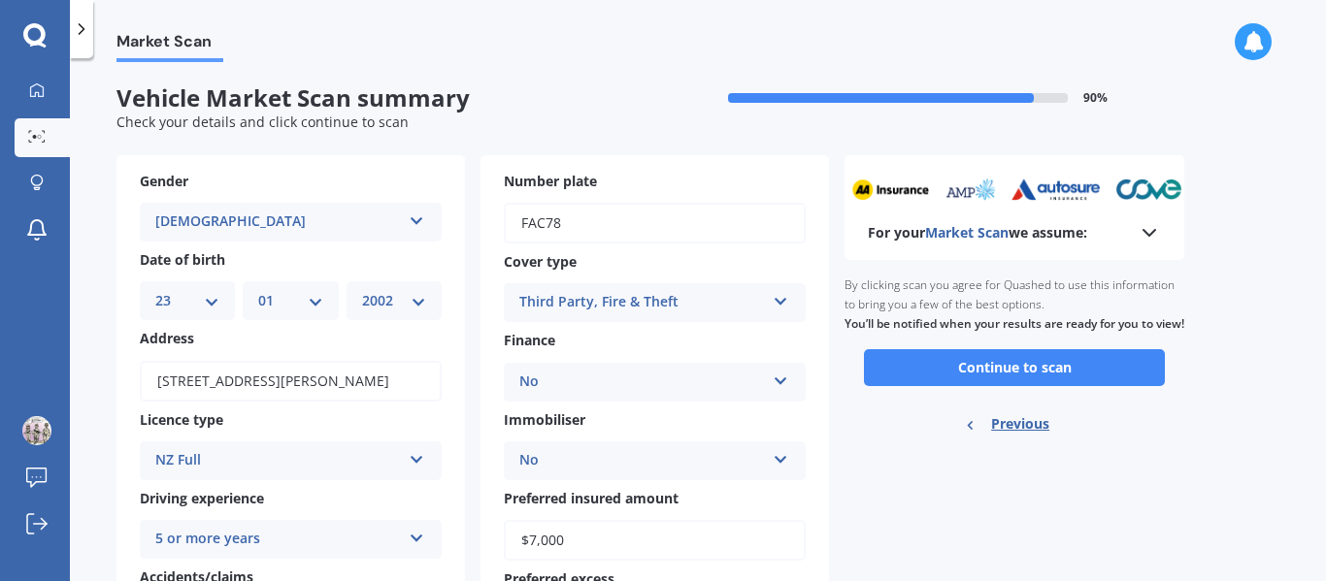
scroll to position [0, 0]
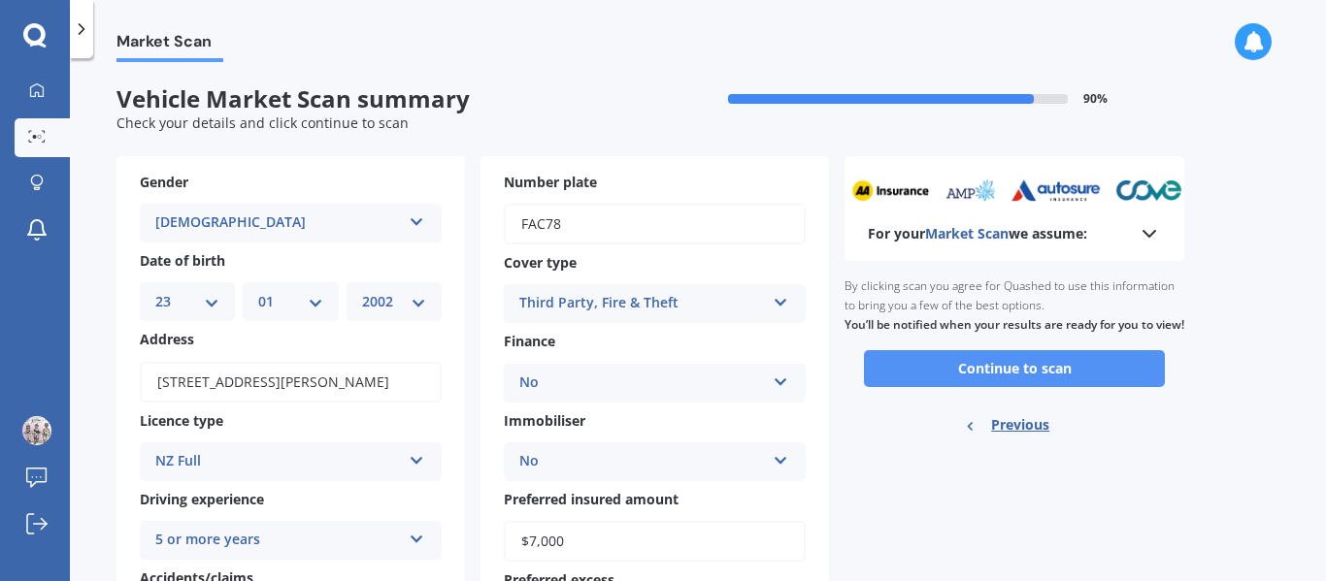
click at [1008, 372] on button "Continue to scan" at bounding box center [1014, 368] width 301 height 37
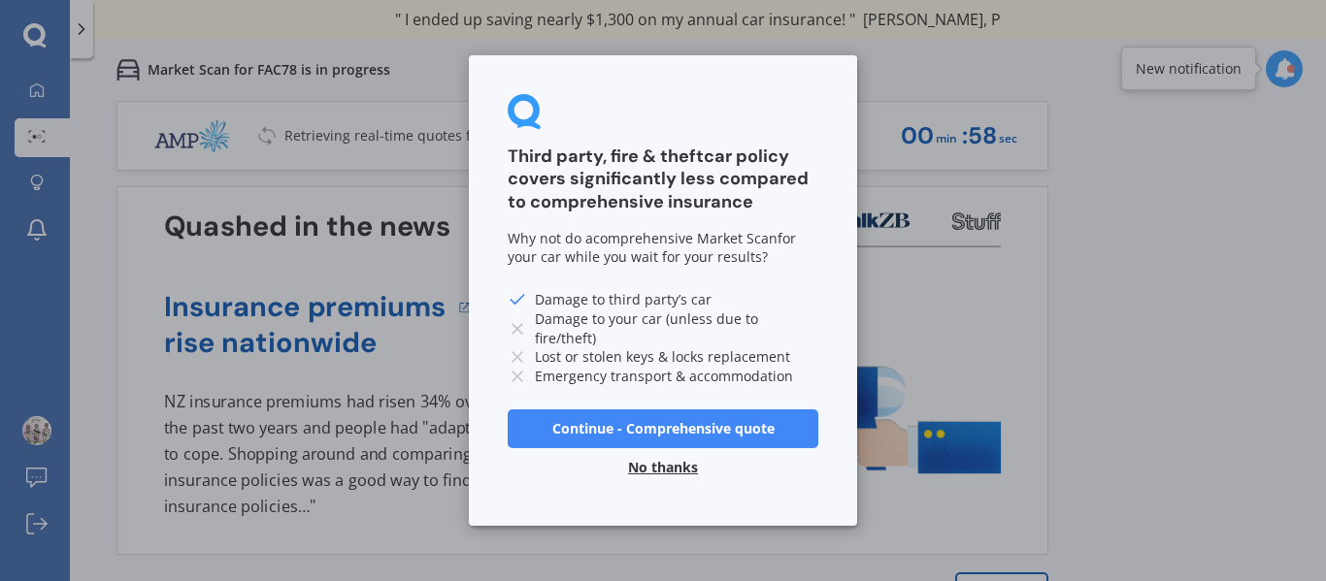
click at [665, 458] on button "No thanks" at bounding box center [662, 467] width 93 height 39
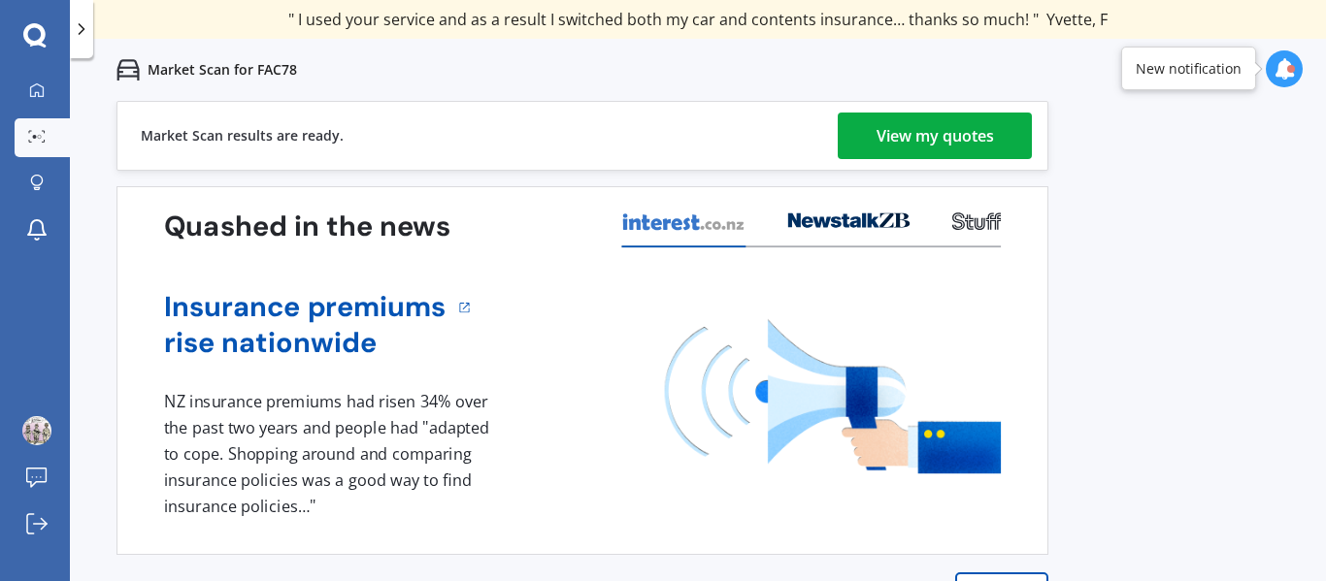
click at [959, 130] on div "View my quotes" at bounding box center [934, 136] width 117 height 47
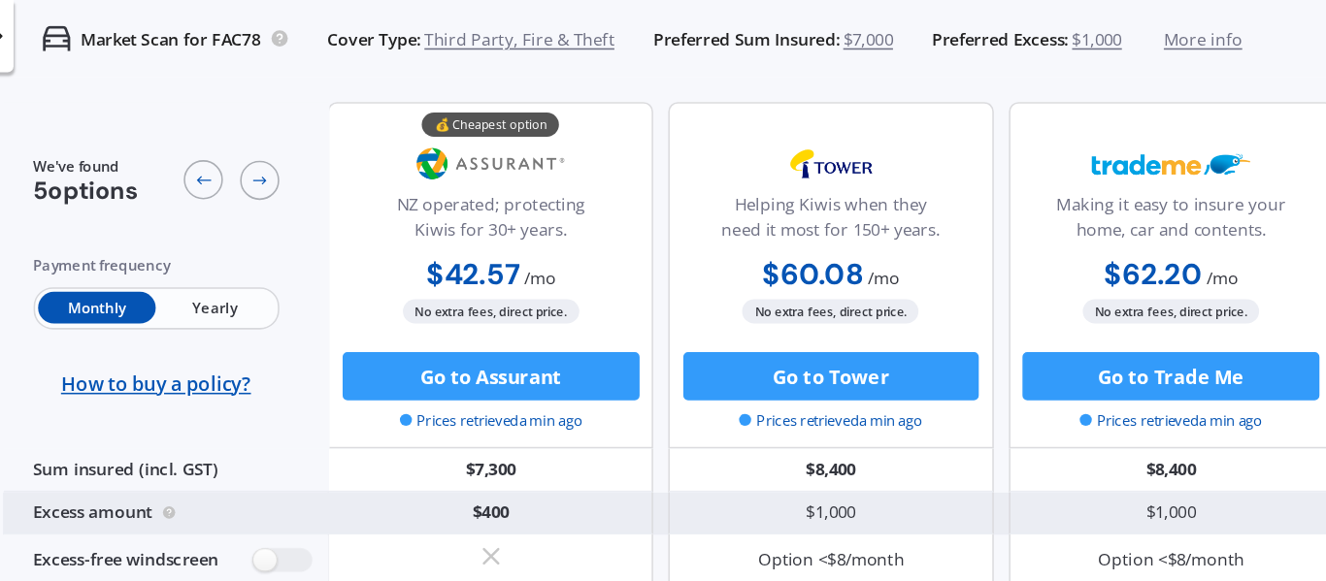
scroll to position [0, 1]
